Goal: Task Accomplishment & Management: Use online tool/utility

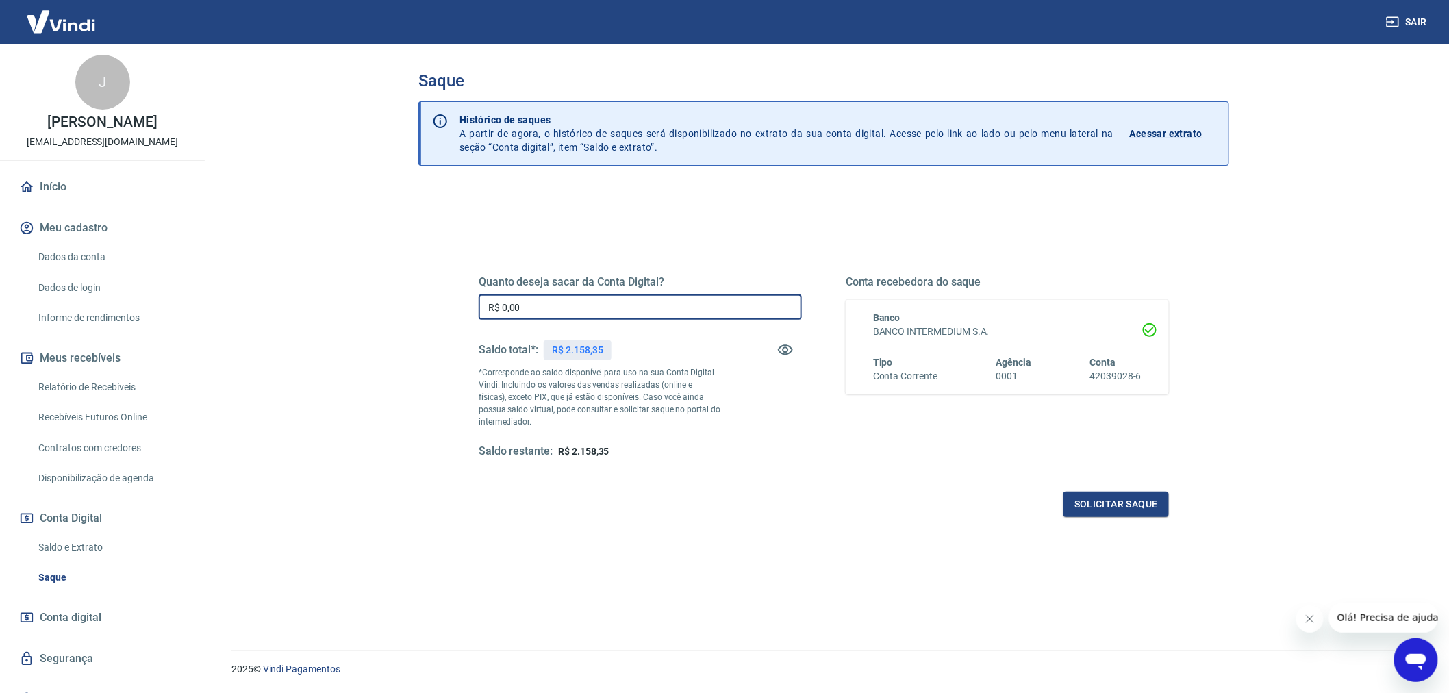
click at [570, 312] on input "R$ 0,00" at bounding box center [640, 306] width 323 height 25
type input "R$ 2.158,35"
click at [1101, 504] on button "Solicitar saque" at bounding box center [1116, 504] width 105 height 25
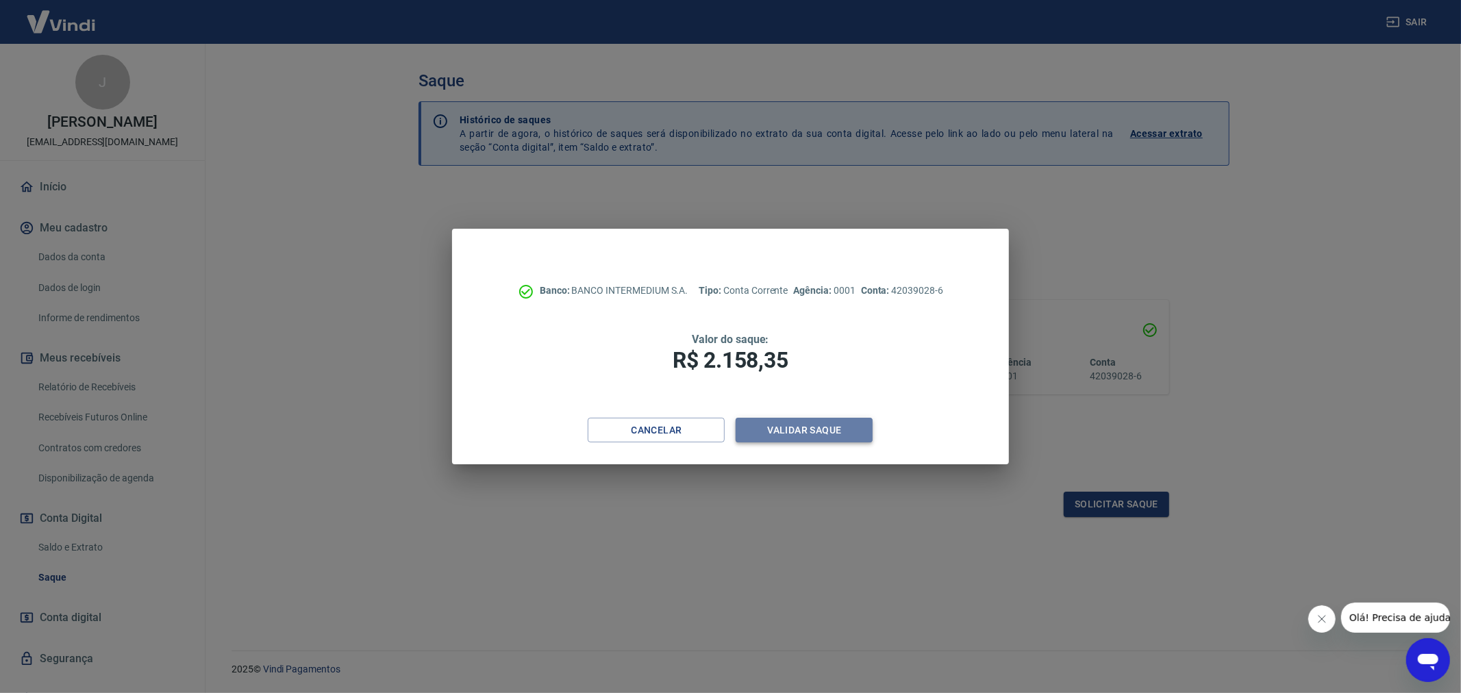
click at [795, 429] on button "Validar saque" at bounding box center [804, 430] width 137 height 25
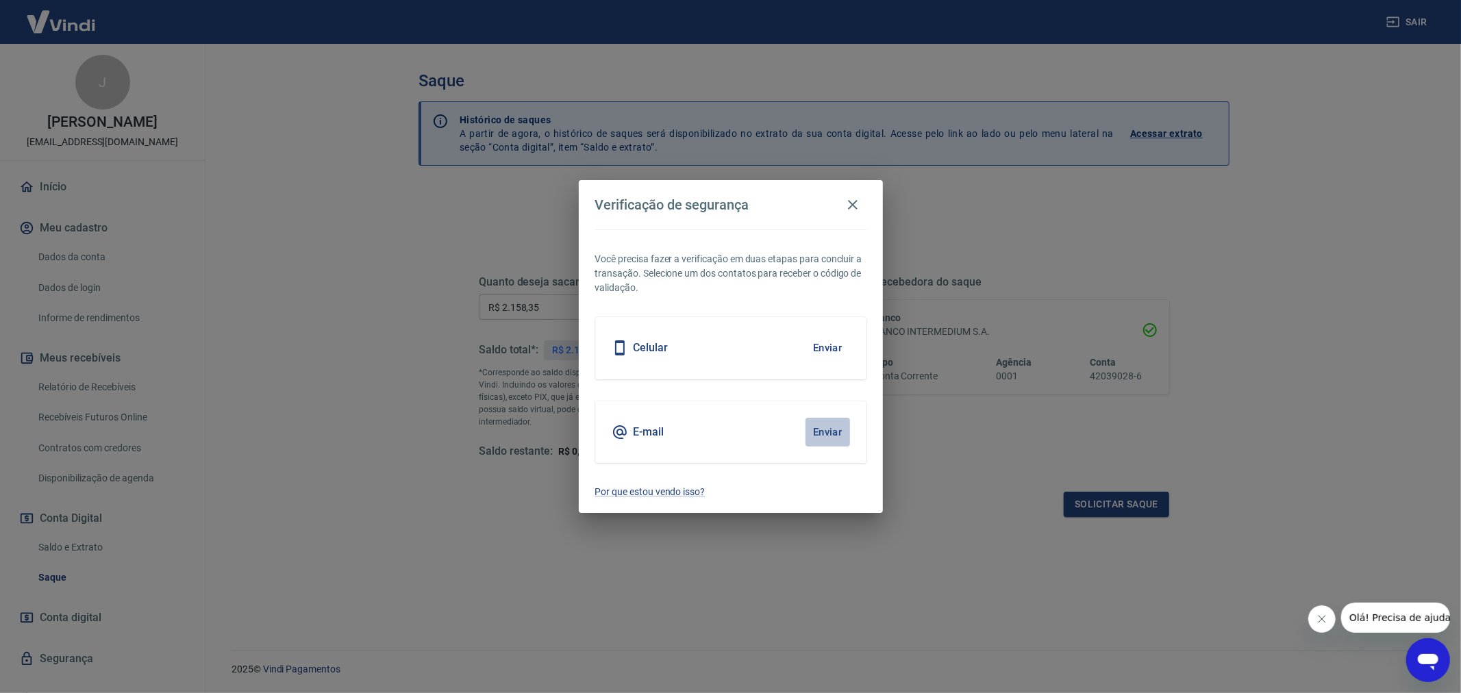
click at [836, 428] on button "Enviar" at bounding box center [827, 432] width 45 height 29
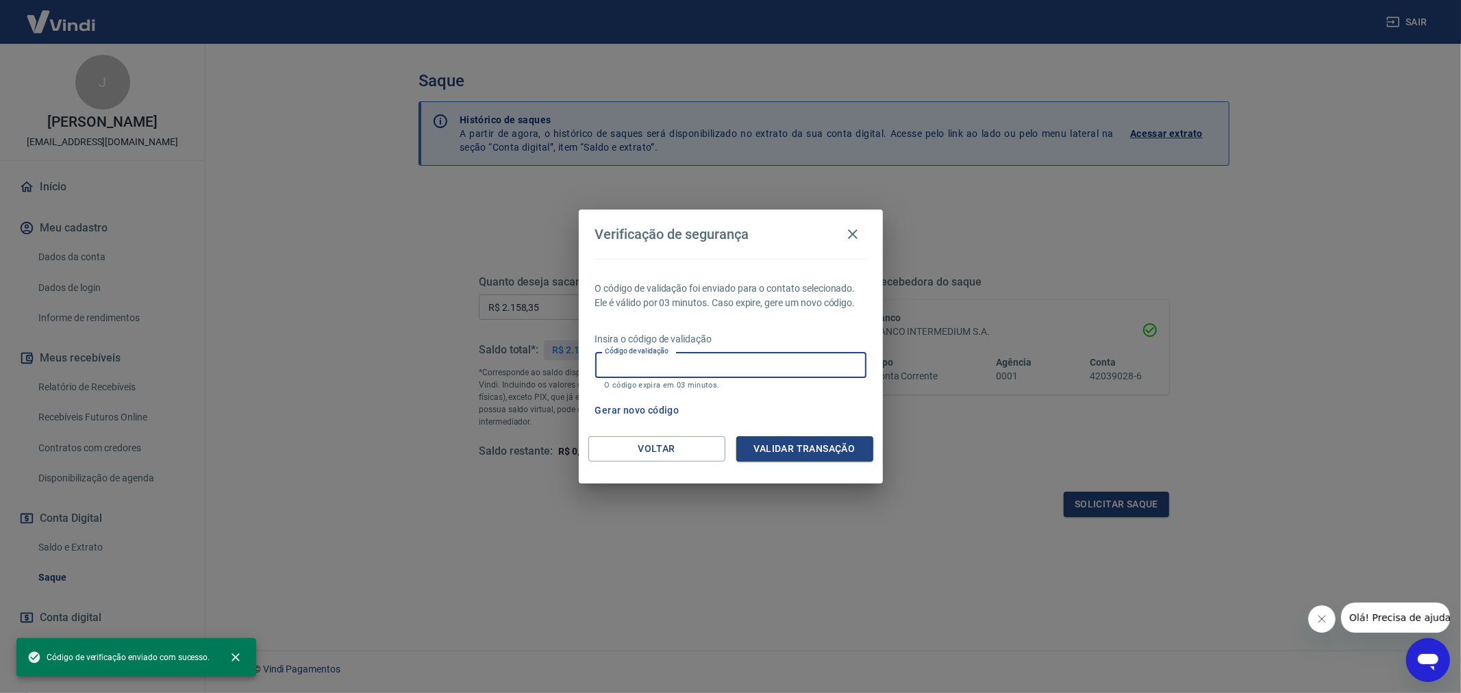
click at [714, 370] on input "Código de validação" at bounding box center [730, 364] width 271 height 25
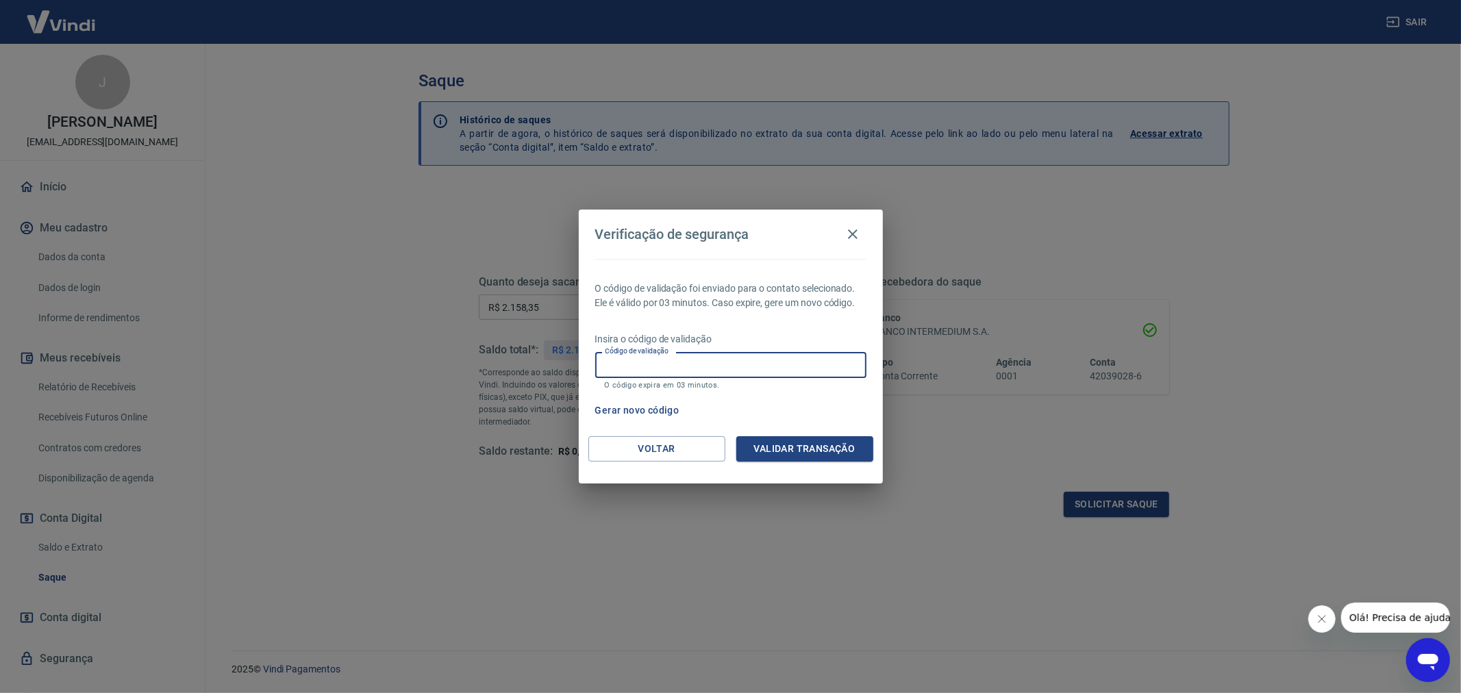
click at [714, 370] on input "Código de validação" at bounding box center [730, 364] width 271 height 25
type input "162937"
click at [779, 445] on button "Validar transação" at bounding box center [804, 448] width 137 height 25
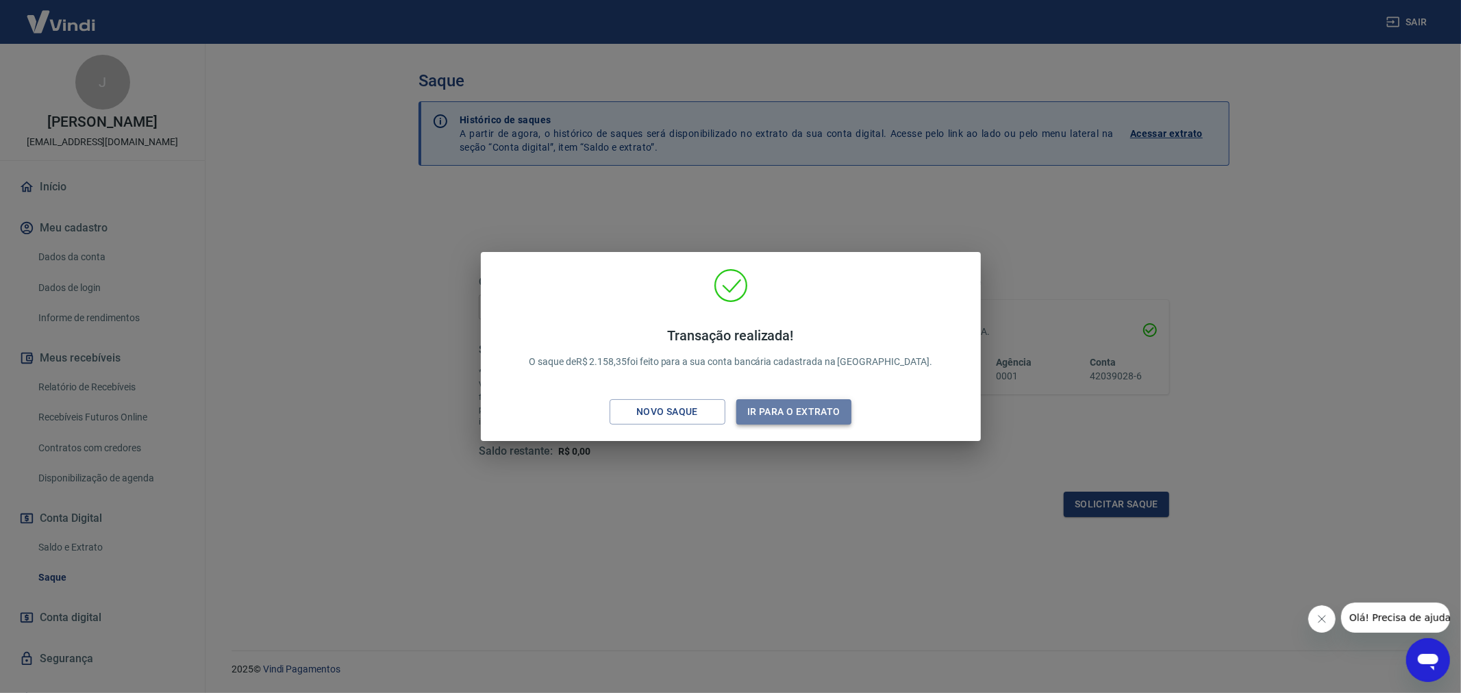
click at [779, 410] on button "Ir para o extrato" at bounding box center [794, 411] width 116 height 25
